Goal: Transaction & Acquisition: Subscribe to service/newsletter

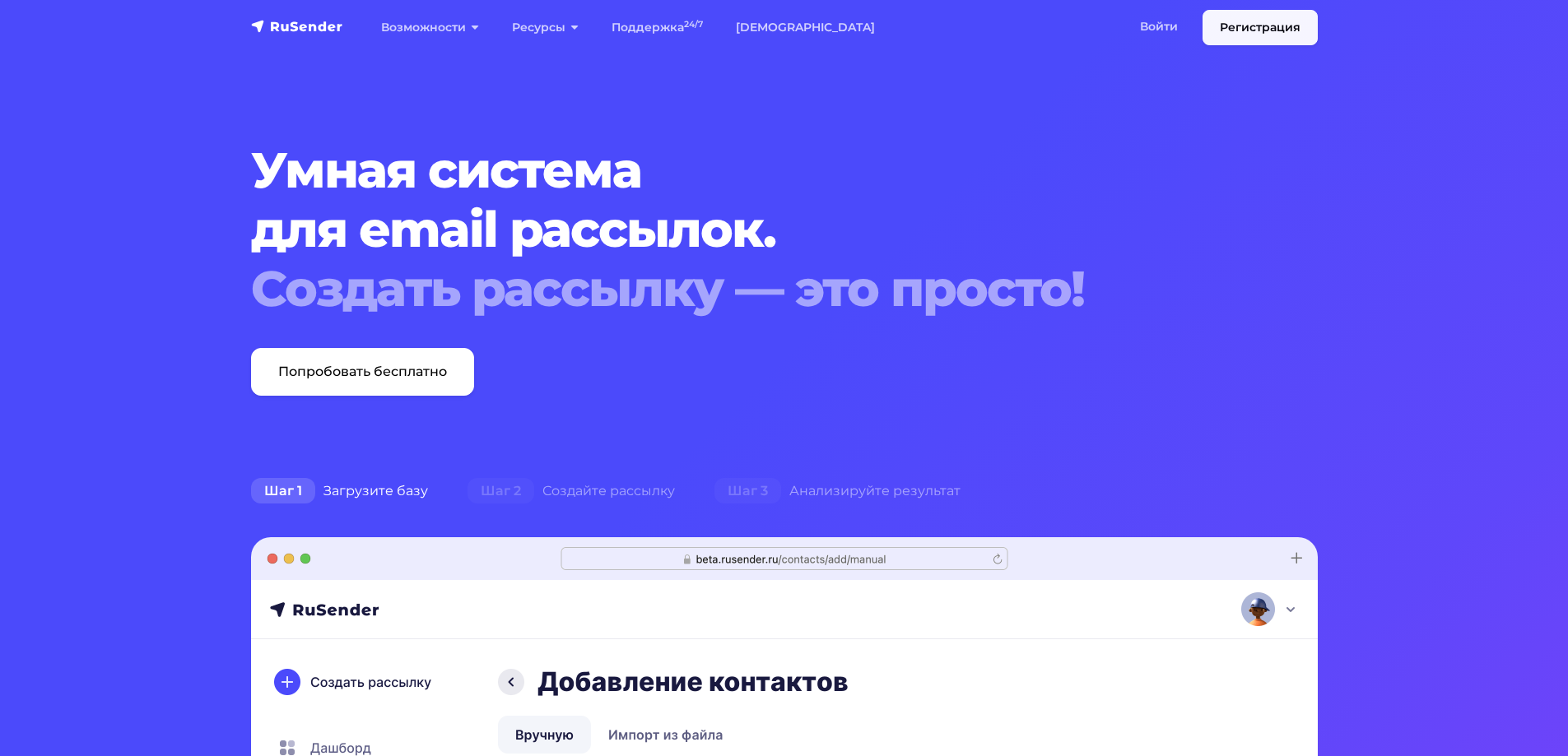
click at [1242, 11] on link "Регистрация" at bounding box center [1259, 27] width 115 height 35
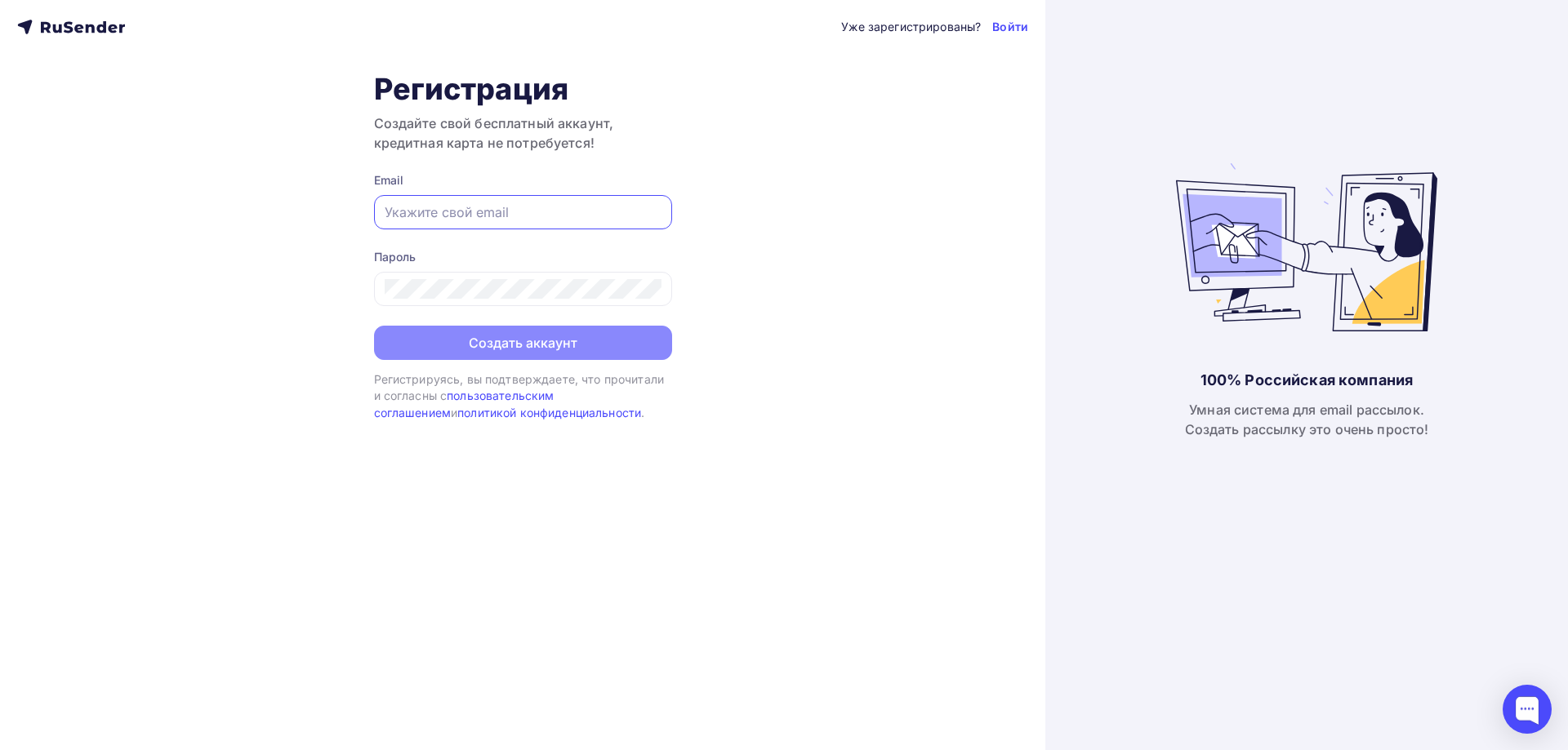
click at [487, 215] on input "text" at bounding box center [523, 212] width 277 height 20
type input "igor.korolev@amtel-properties.com"
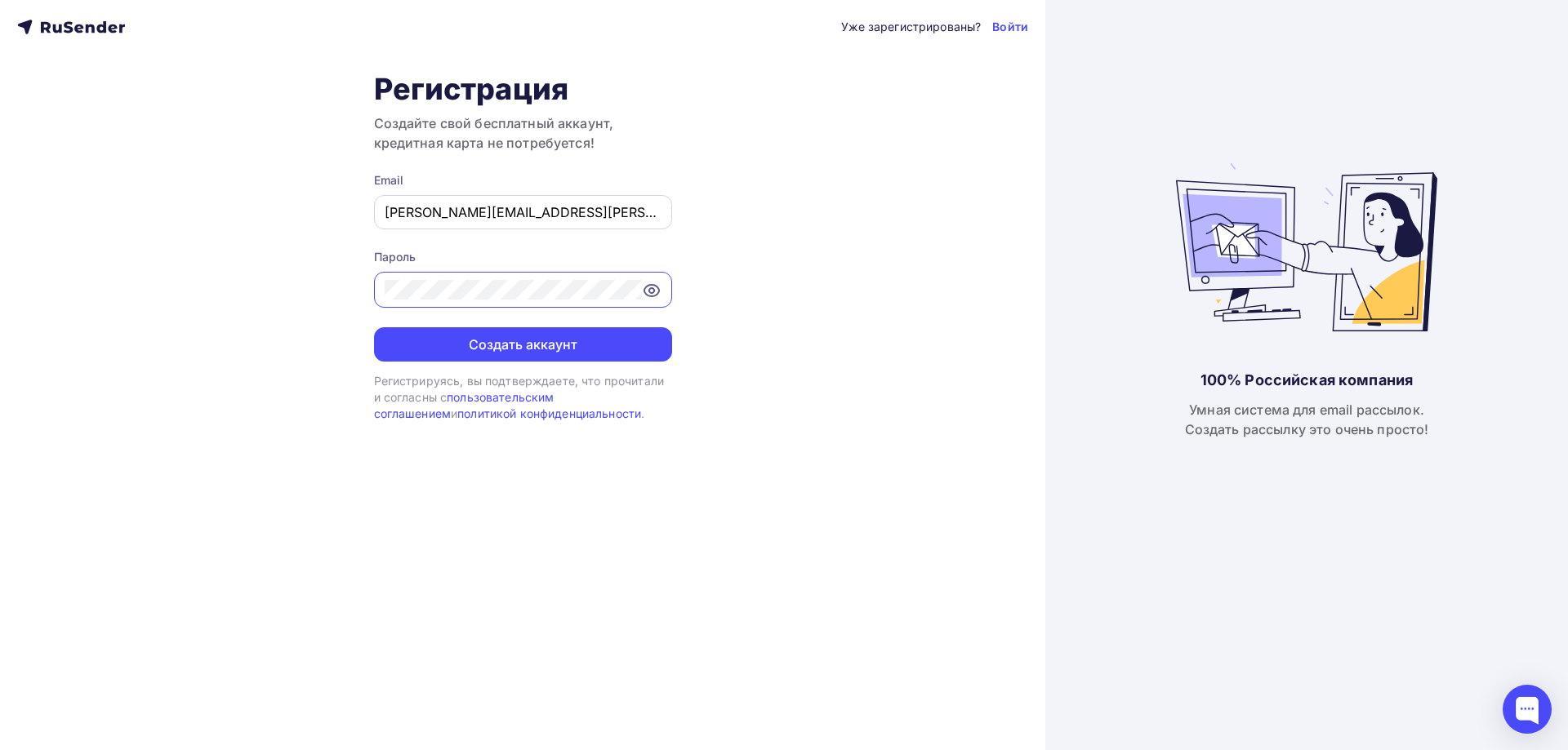
click at [374, 327] on button "Создать аккаунт" at bounding box center [523, 344] width 298 height 34
